Goal: Task Accomplishment & Management: Manage account settings

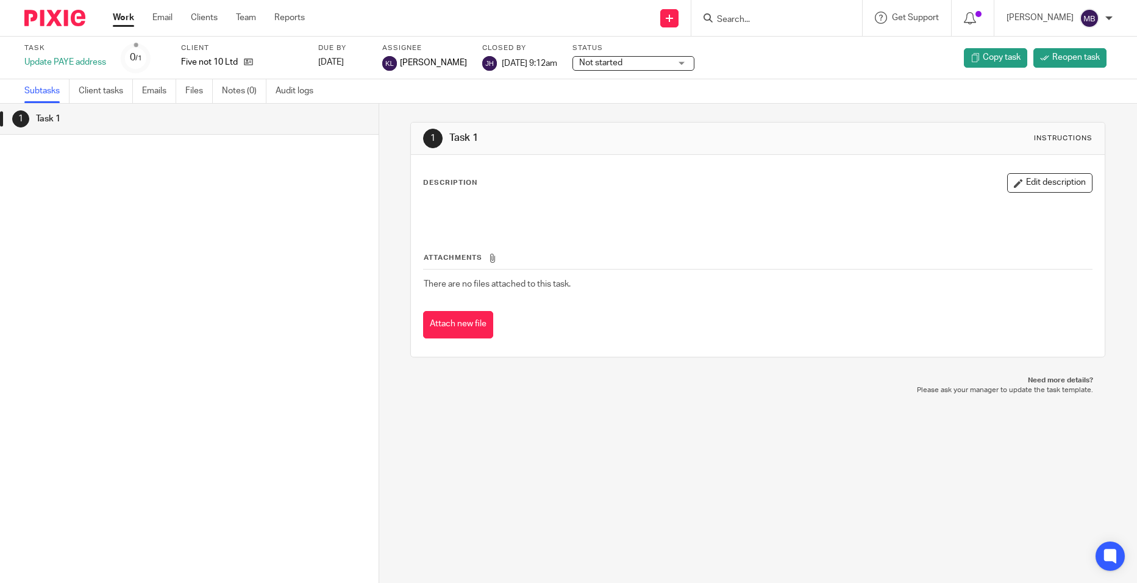
click at [743, 21] on input "Search" at bounding box center [771, 20] width 110 height 11
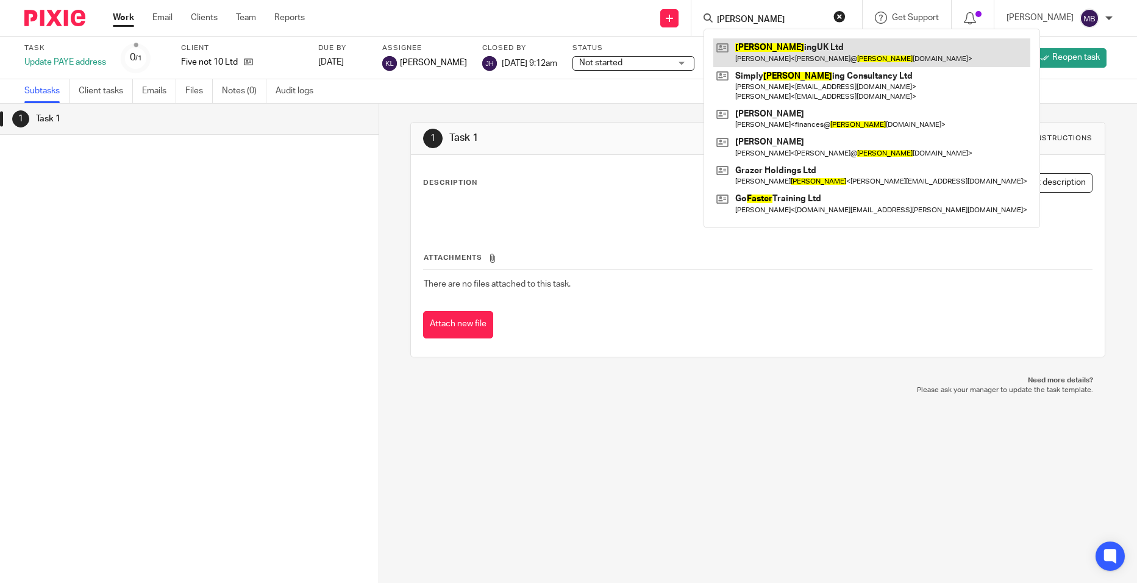
type input "foster"
click at [759, 50] on link at bounding box center [872, 52] width 317 height 28
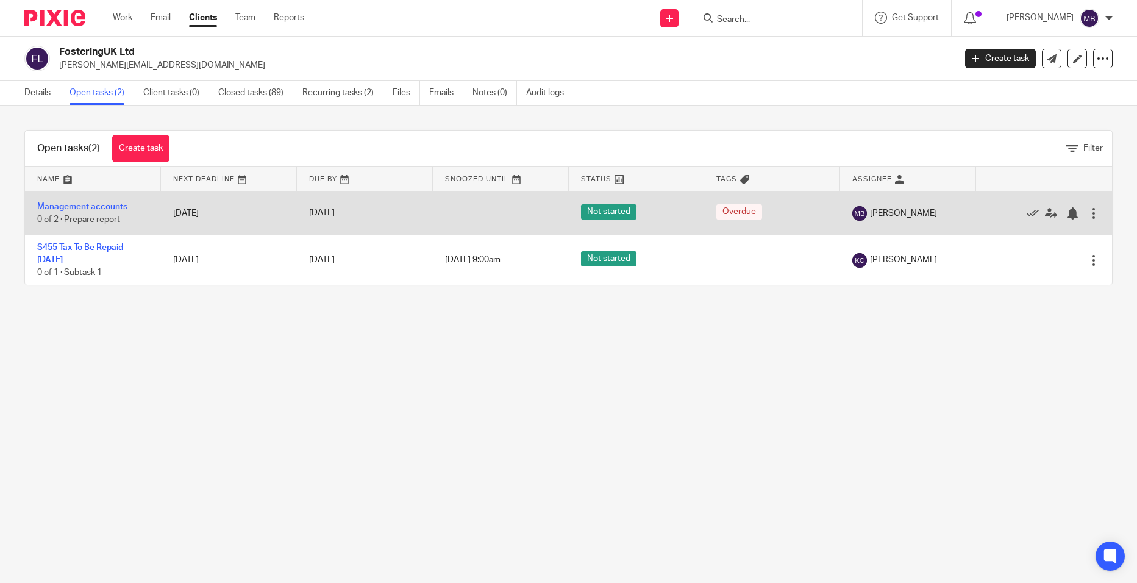
click at [109, 202] on link "Management accounts" at bounding box center [82, 206] width 90 height 9
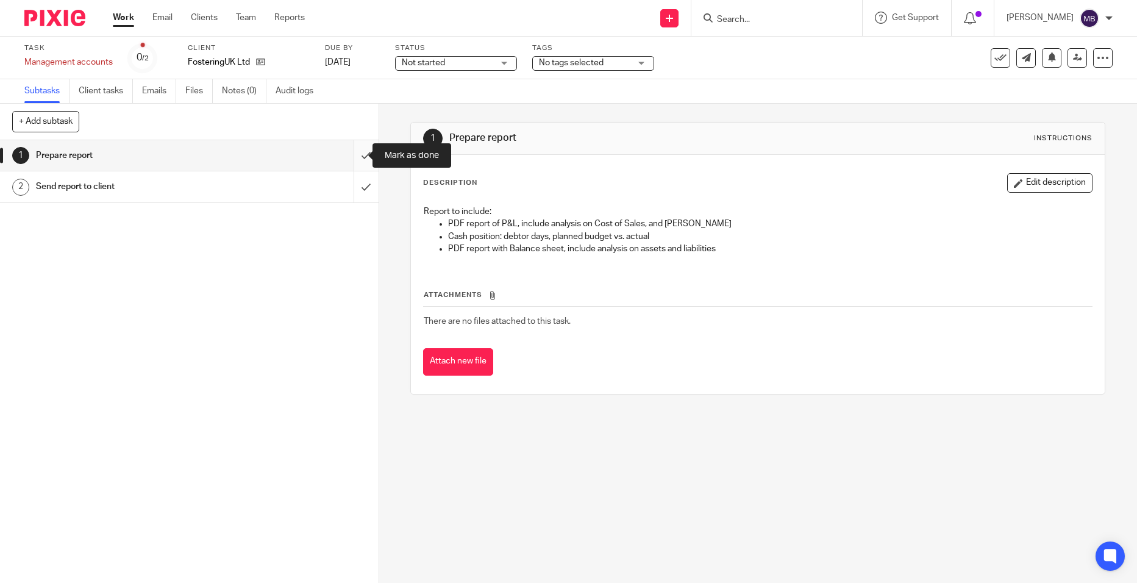
click at [349, 159] on input "submit" at bounding box center [189, 155] width 379 height 30
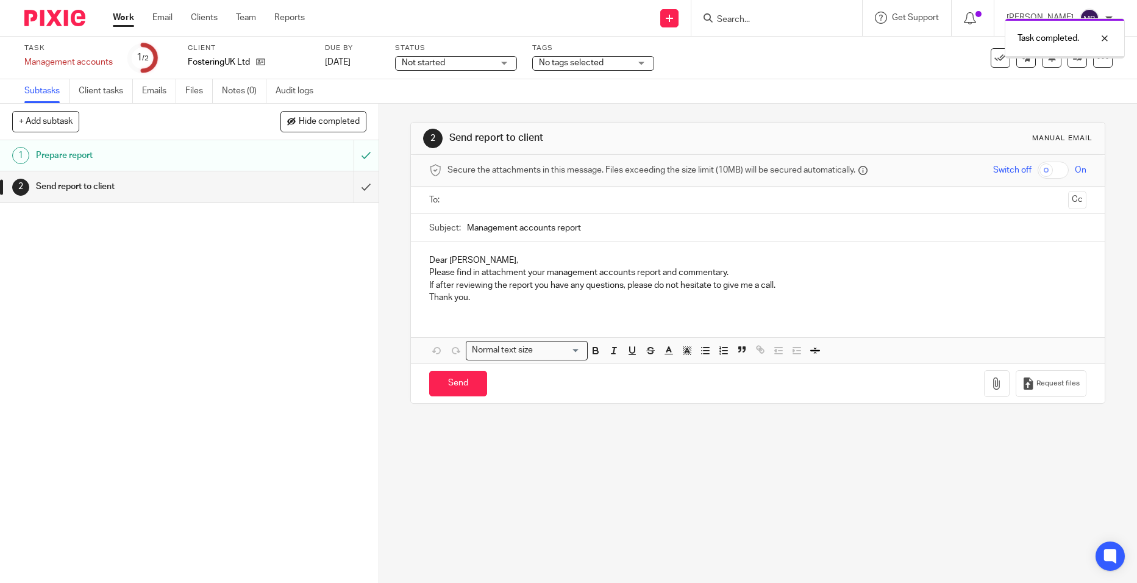
click at [355, 181] on input "submit" at bounding box center [189, 186] width 379 height 30
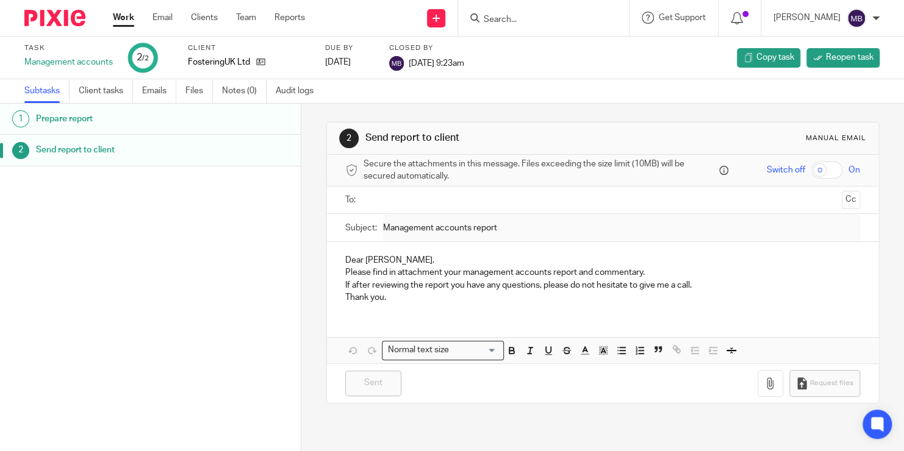
click at [523, 19] on input "Search" at bounding box center [537, 20] width 110 height 11
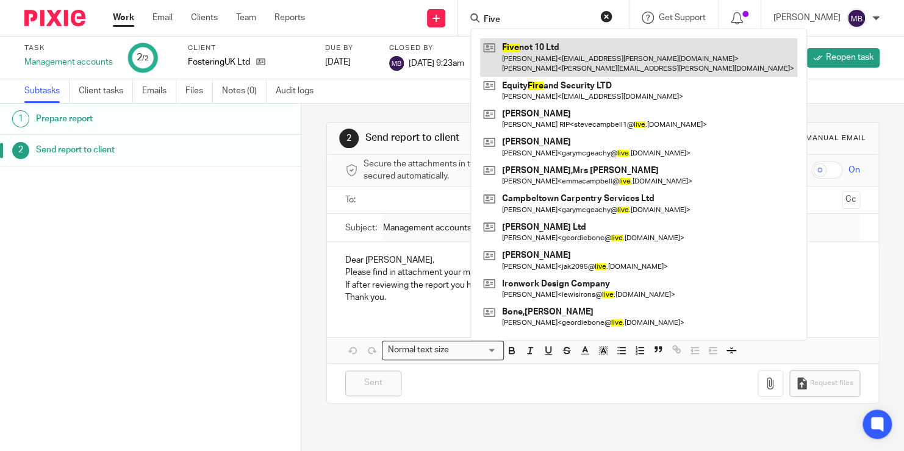
type input "Five"
click at [549, 67] on link at bounding box center [638, 57] width 317 height 38
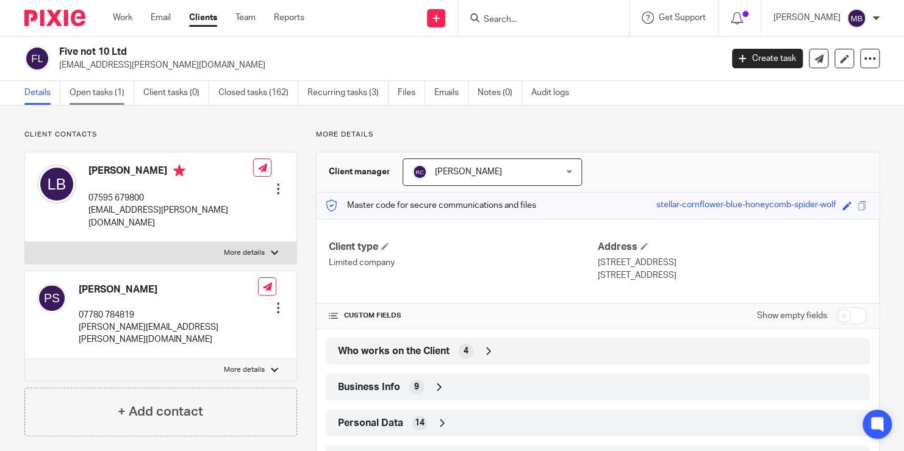
click at [99, 87] on link "Open tasks (1)" at bounding box center [102, 93] width 65 height 24
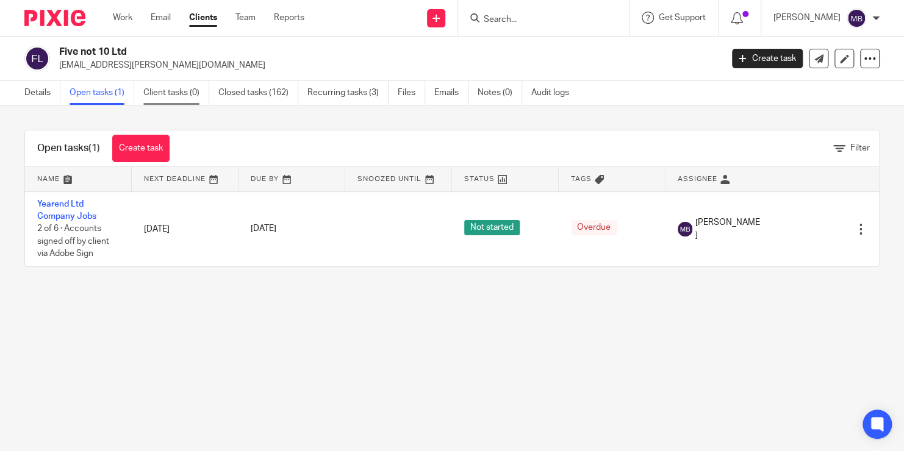
click at [182, 95] on link "Client tasks (0)" at bounding box center [176, 93] width 66 height 24
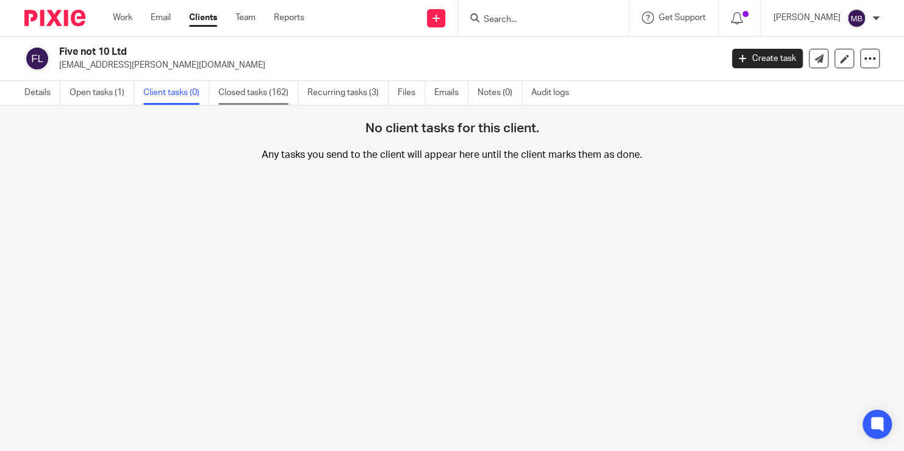
click at [258, 95] on link "Closed tasks (162)" at bounding box center [258, 93] width 80 height 24
